Goal: Navigation & Orientation: Find specific page/section

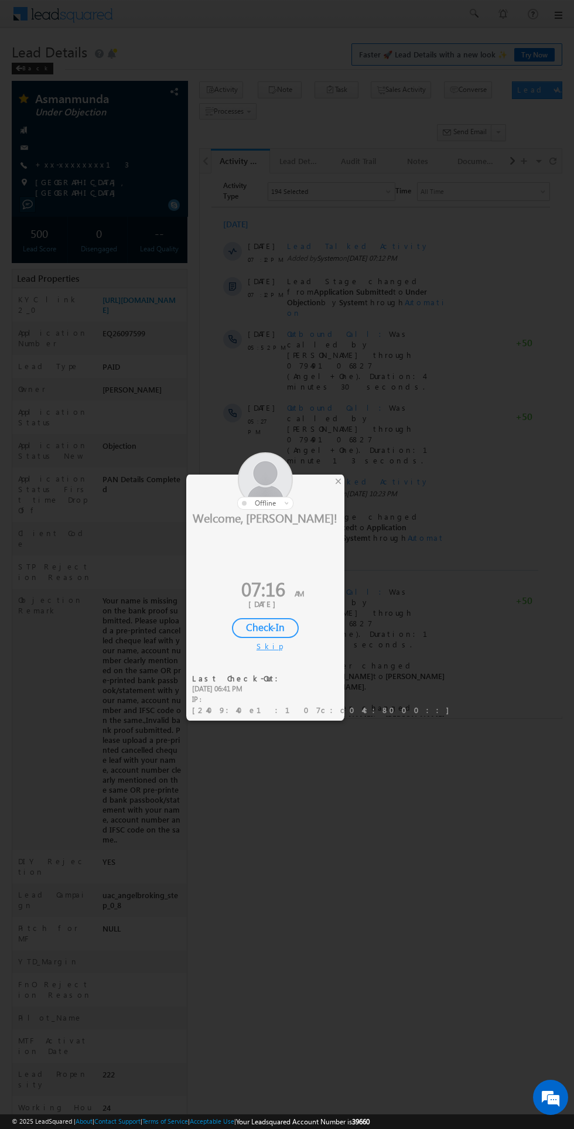
click at [274, 620] on div "Check-In" at bounding box center [265, 628] width 67 height 20
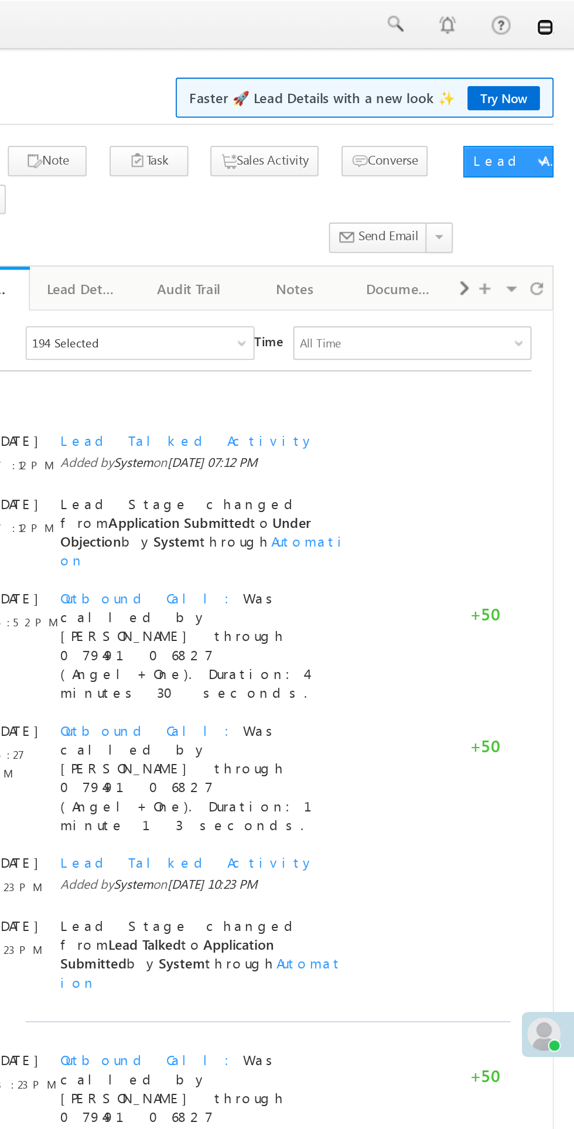
click at [560, 16] on link at bounding box center [557, 15] width 9 height 9
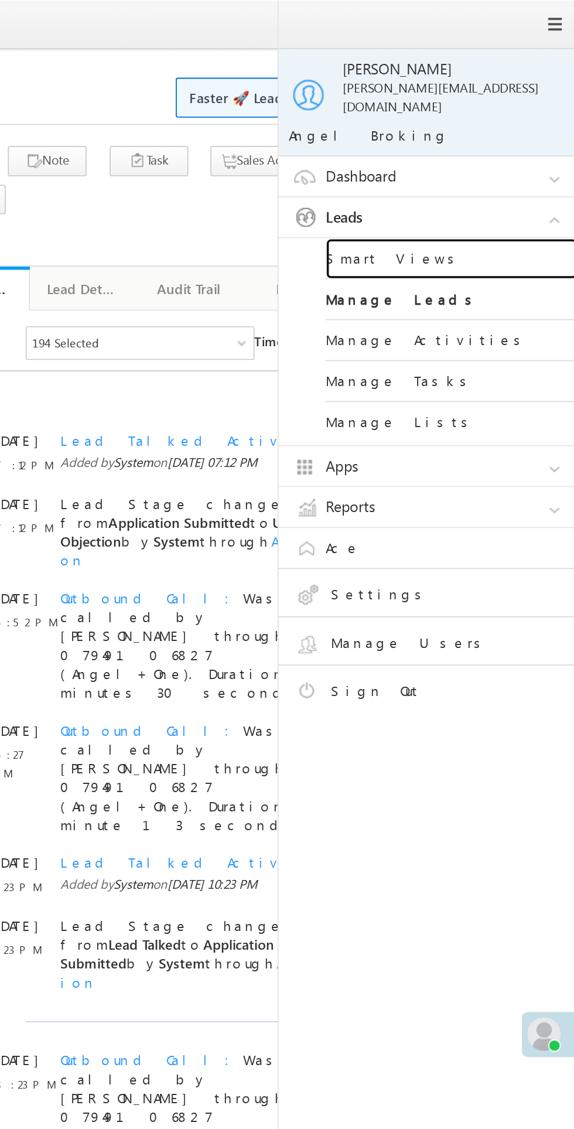
click at [465, 133] on link "Smart Views" at bounding box center [505, 144] width 141 height 23
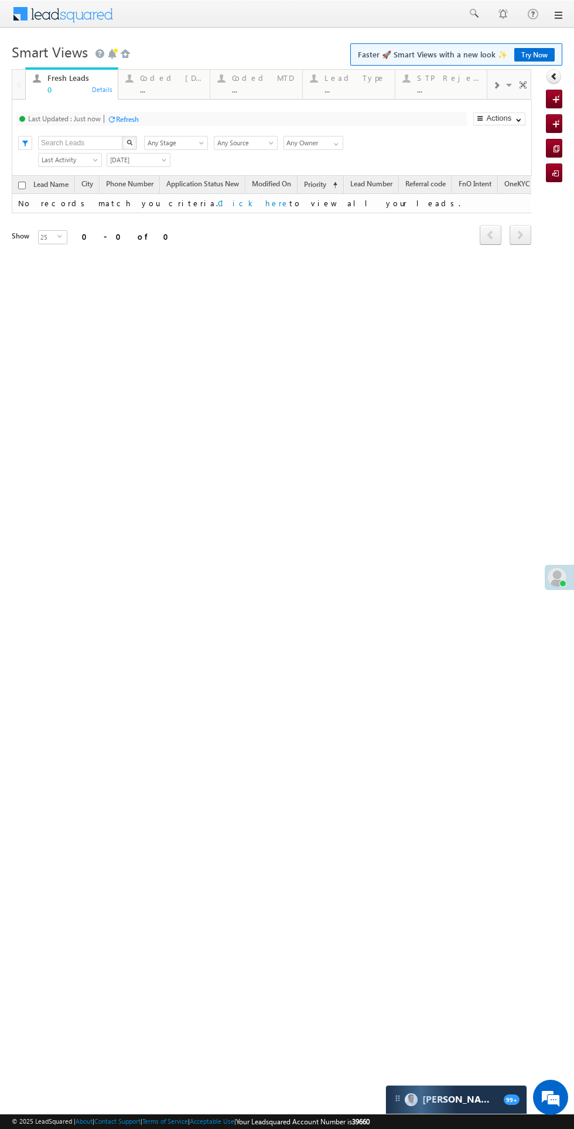
click at [162, 90] on div "..." at bounding box center [171, 89] width 63 height 9
